Goal: Task Accomplishment & Management: Complete application form

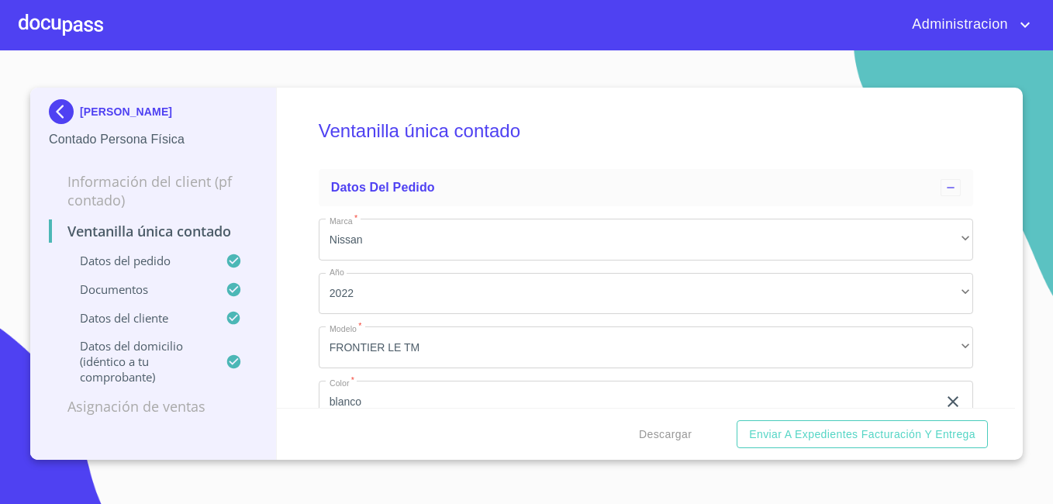
click at [116, 112] on p "[PERSON_NAME]" at bounding box center [126, 111] width 92 height 12
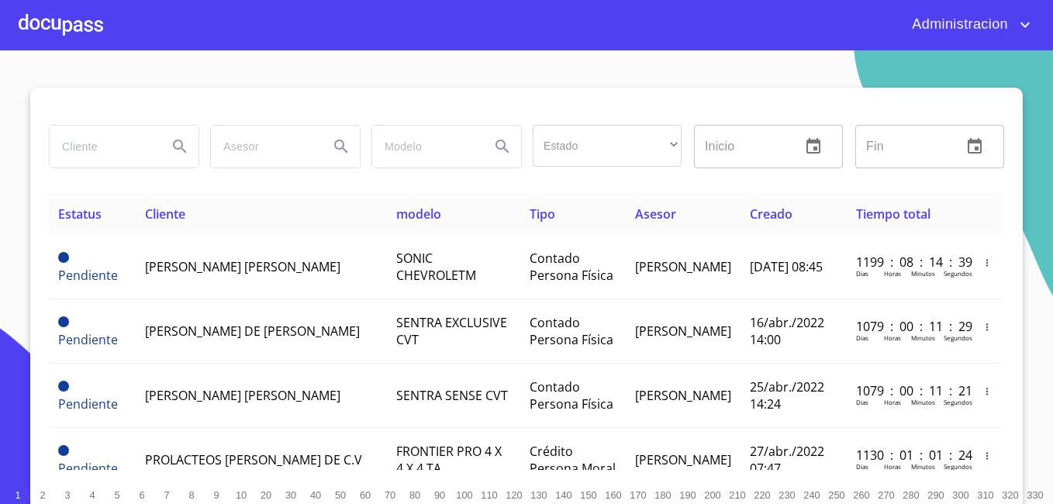
click at [123, 145] on input "search" at bounding box center [102, 147] width 105 height 42
type input "[PERSON_NAME]"
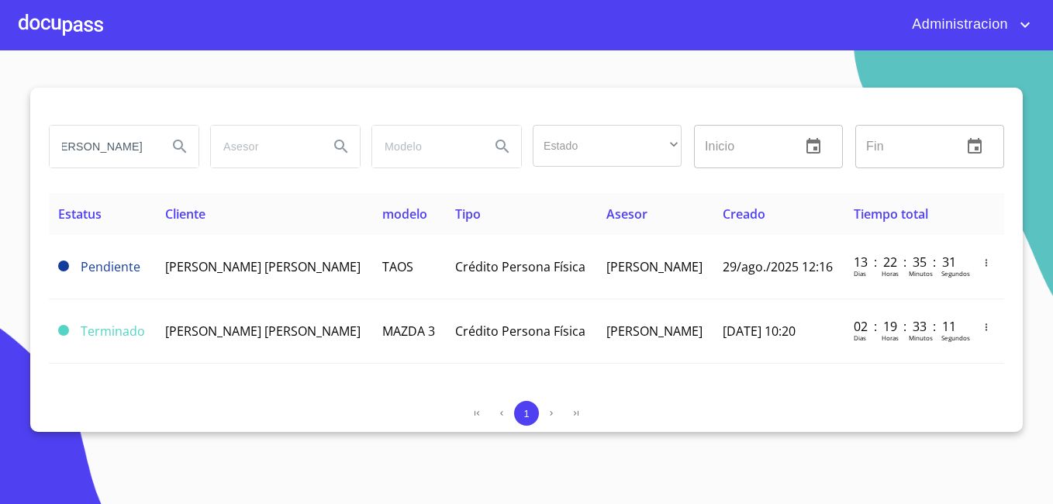
scroll to position [0, 0]
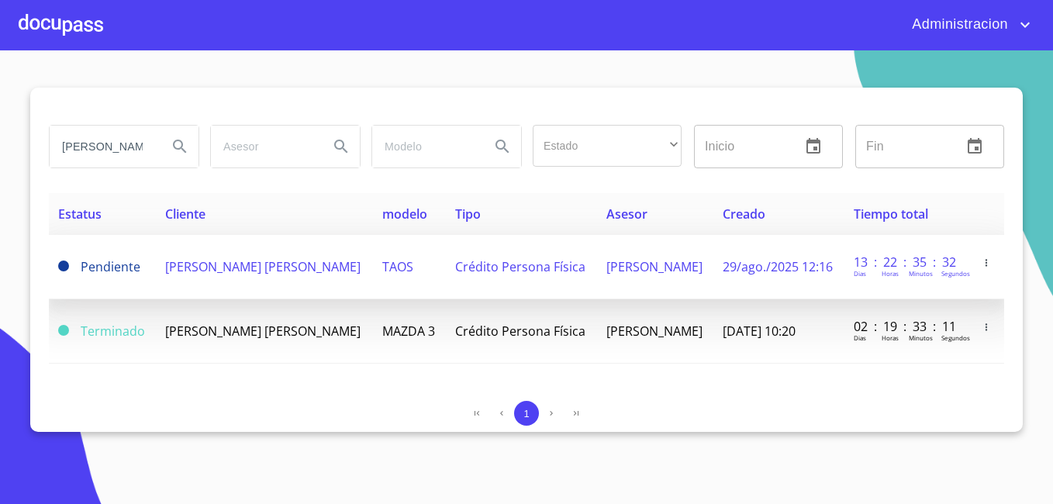
click at [202, 271] on span "[PERSON_NAME] [PERSON_NAME]" at bounding box center [262, 266] width 195 height 17
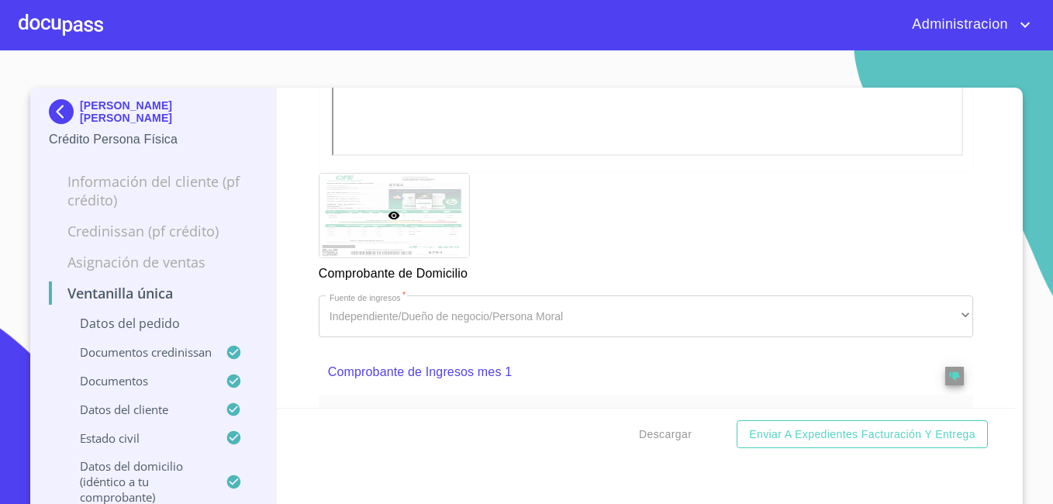
scroll to position [2017, 0]
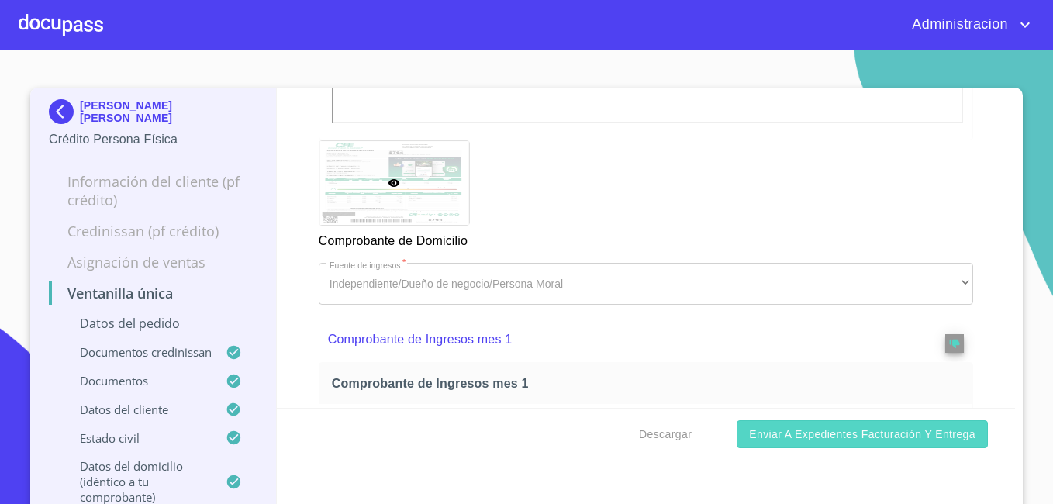
click at [805, 443] on span "Enviar a Expedientes Facturación y Entrega" at bounding box center [862, 434] width 226 height 19
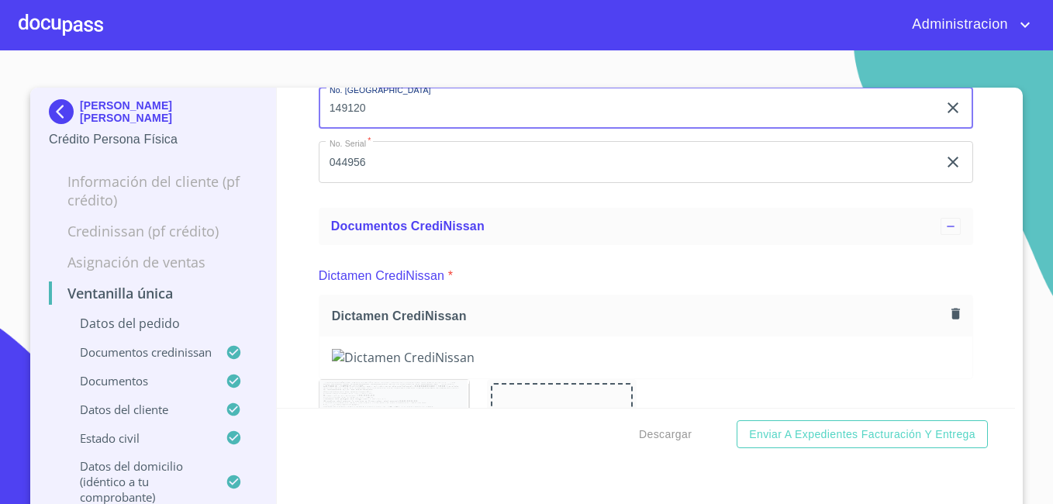
type input "149120"
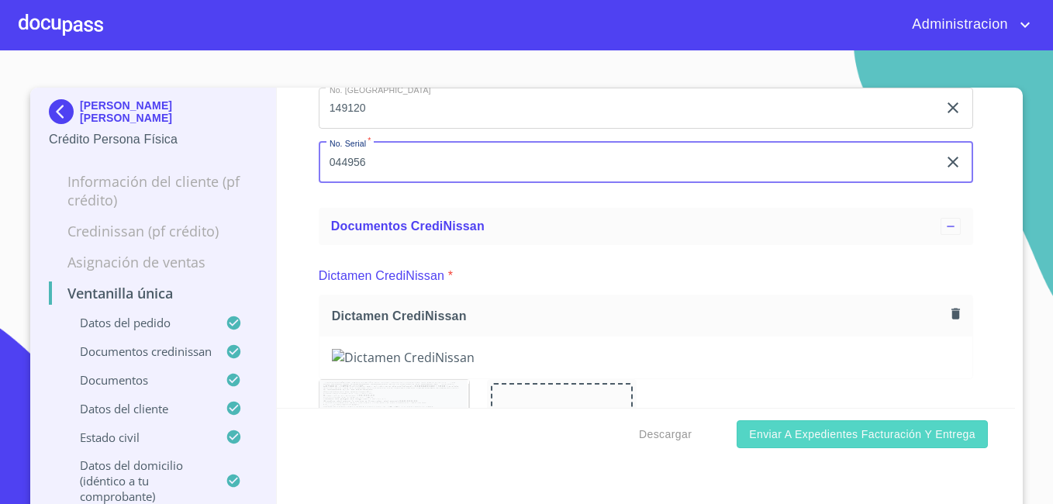
click at [776, 431] on span "Enviar a Expedientes Facturación y Entrega" at bounding box center [862, 434] width 226 height 19
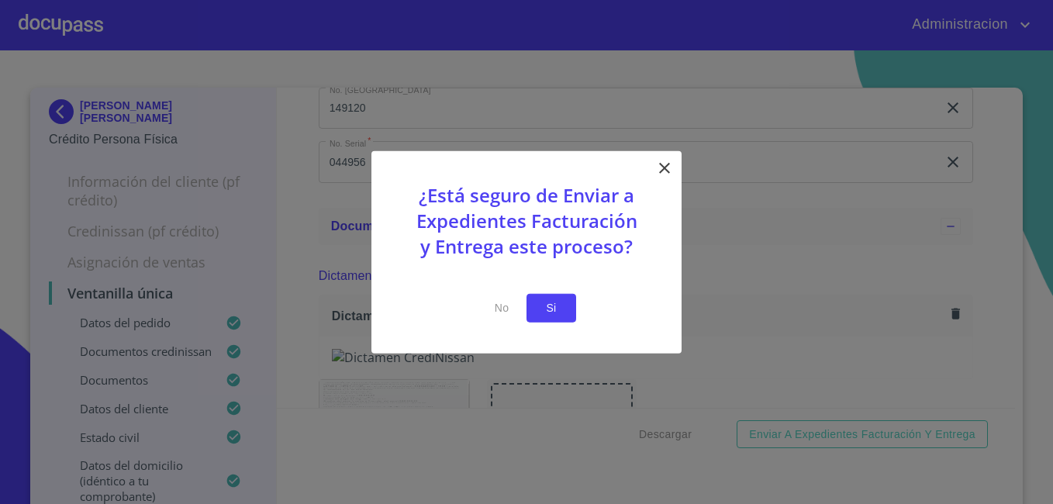
click at [544, 309] on span "Si" at bounding box center [551, 308] width 25 height 19
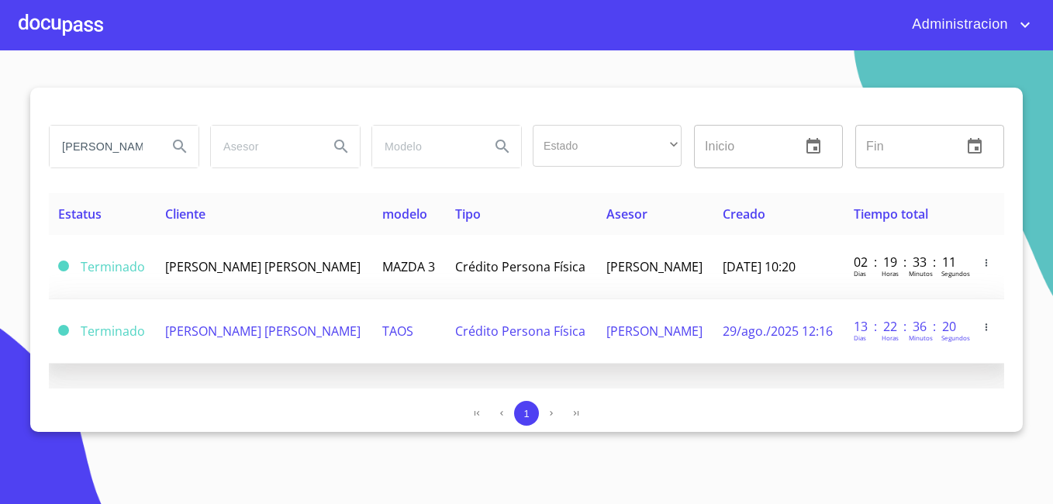
click at [283, 305] on td "[PERSON_NAME] [PERSON_NAME]" at bounding box center [264, 331] width 217 height 64
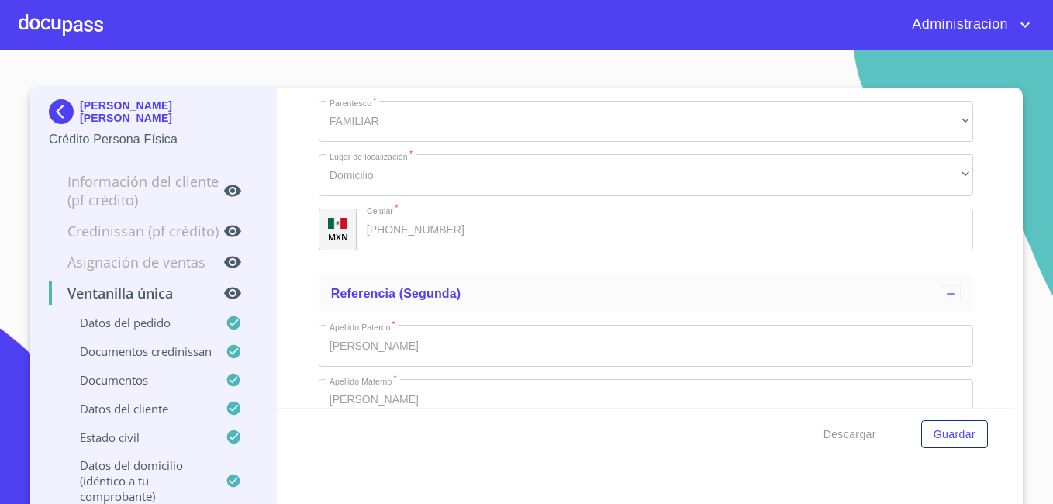
click at [997, 337] on div "Ventanilla única Datos del pedido Marca   * Otros ​ Año   * 2024 ​ Modelo   * t…" at bounding box center [646, 248] width 739 height 320
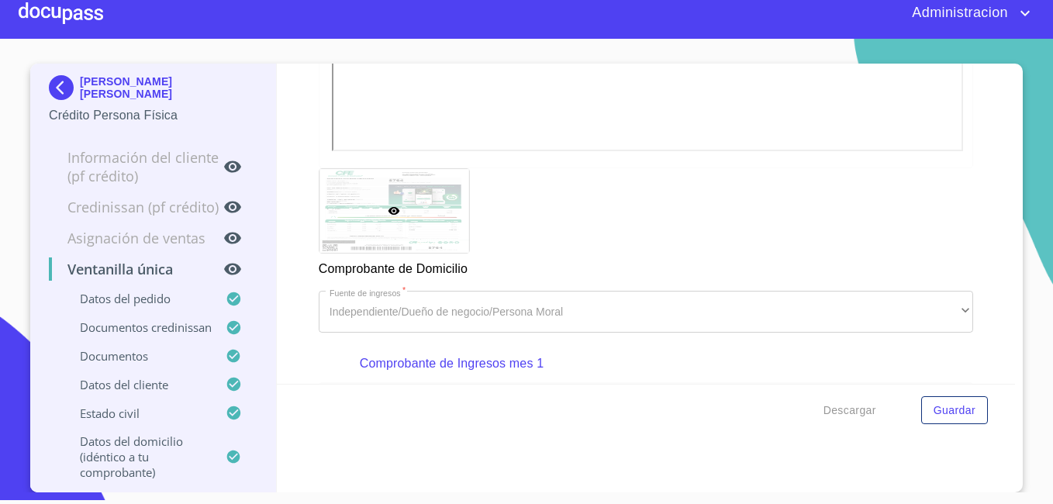
scroll to position [12, 0]
